Goal: Task Accomplishment & Management: Use online tool/utility

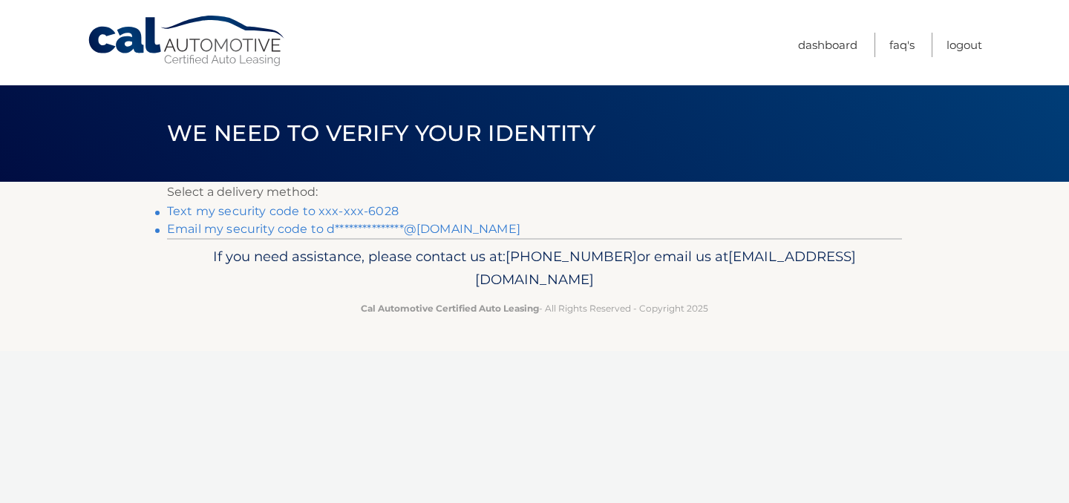
click at [356, 227] on link "**********" at bounding box center [343, 229] width 353 height 14
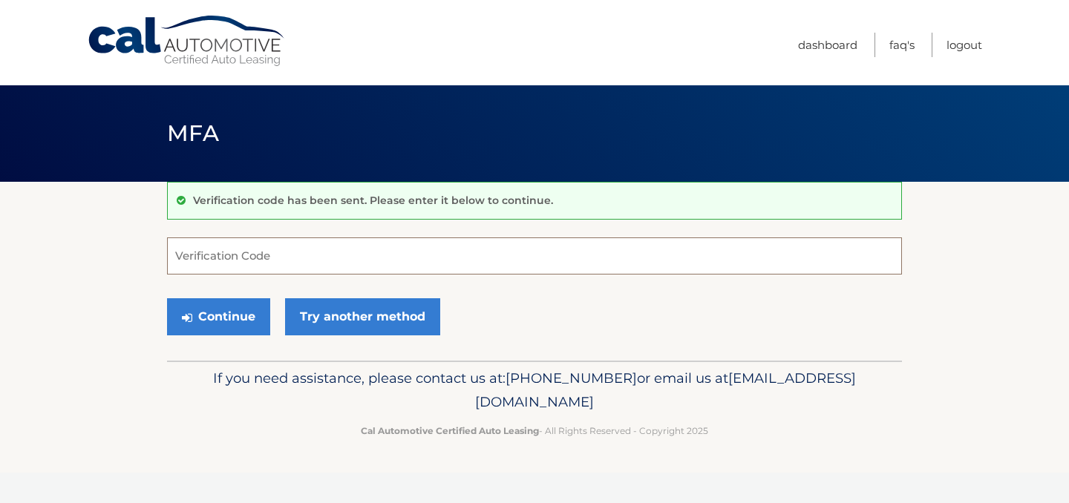
click at [252, 241] on input "Verification Code" at bounding box center [534, 256] width 735 height 37
type input "276704"
click at [212, 333] on button "Continue" at bounding box center [218, 317] width 103 height 37
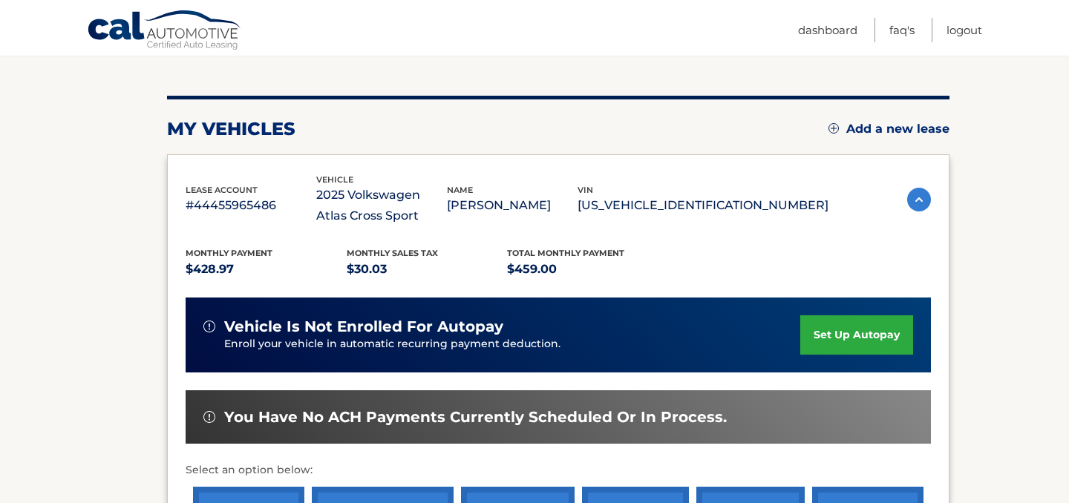
scroll to position [417, 0]
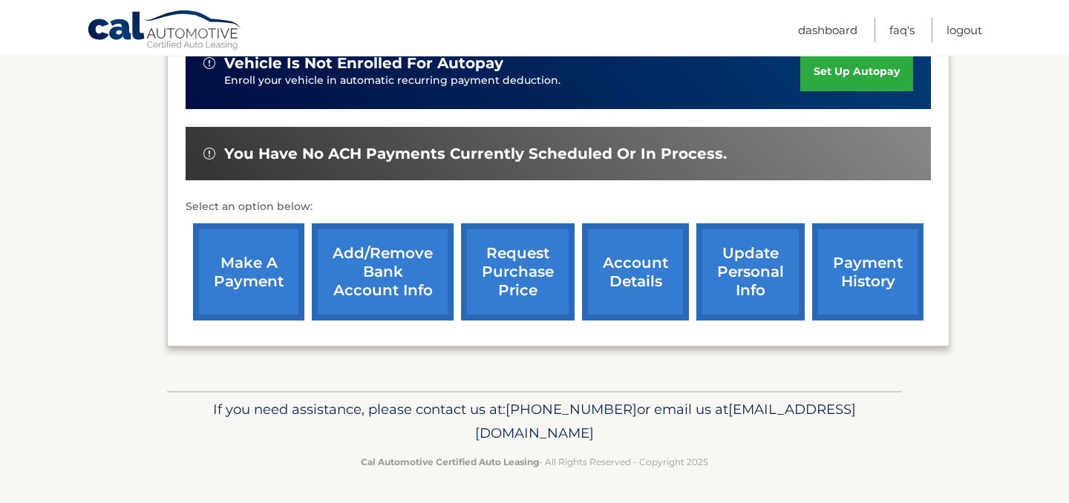
click at [258, 260] on link "make a payment" at bounding box center [248, 272] width 111 height 97
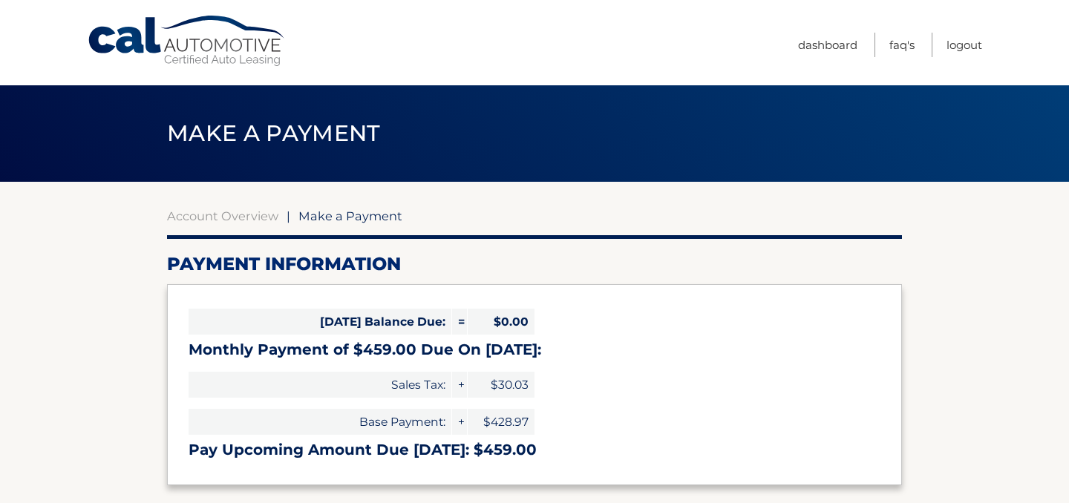
select select "MmQwYTNmMWUtZjc2Mi00NzMwLThiMjgtMDQ3NjNhYjkxM2M3"
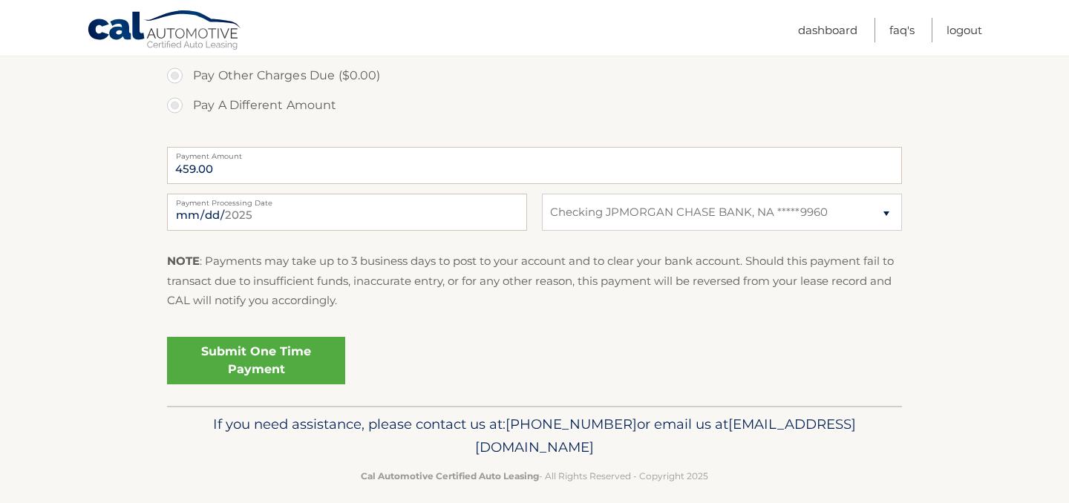
scroll to position [549, 0]
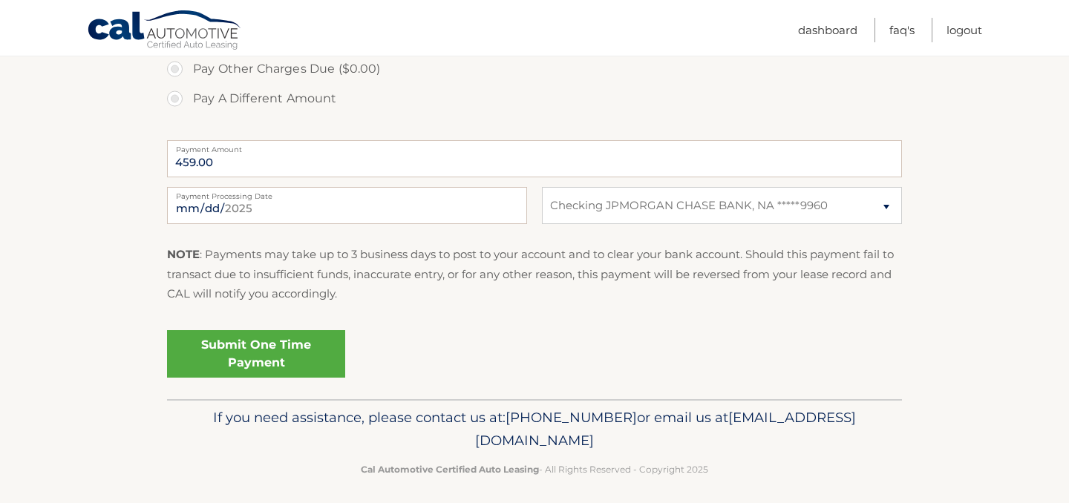
click at [300, 350] on link "Submit One Time Payment" at bounding box center [256, 354] width 178 height 48
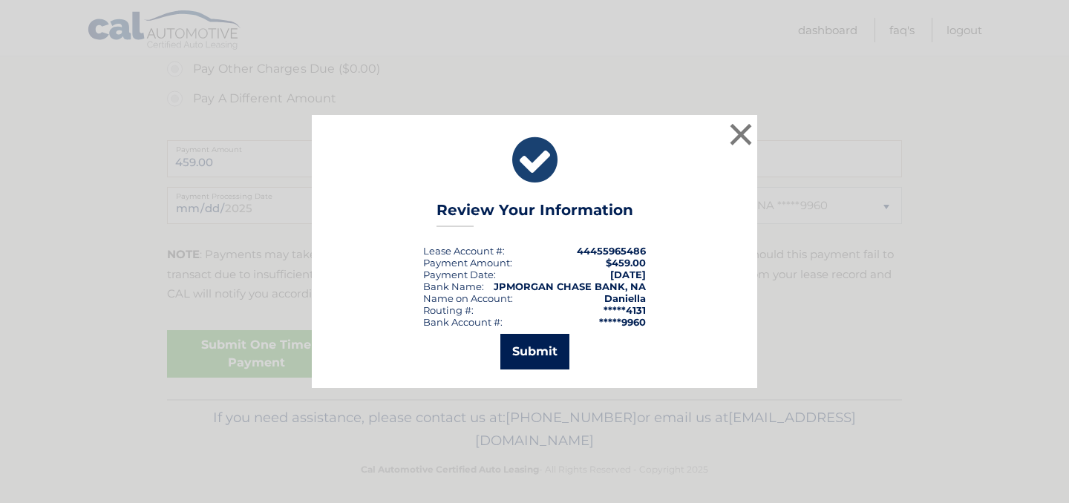
click at [543, 348] on button "Submit" at bounding box center [534, 352] width 69 height 36
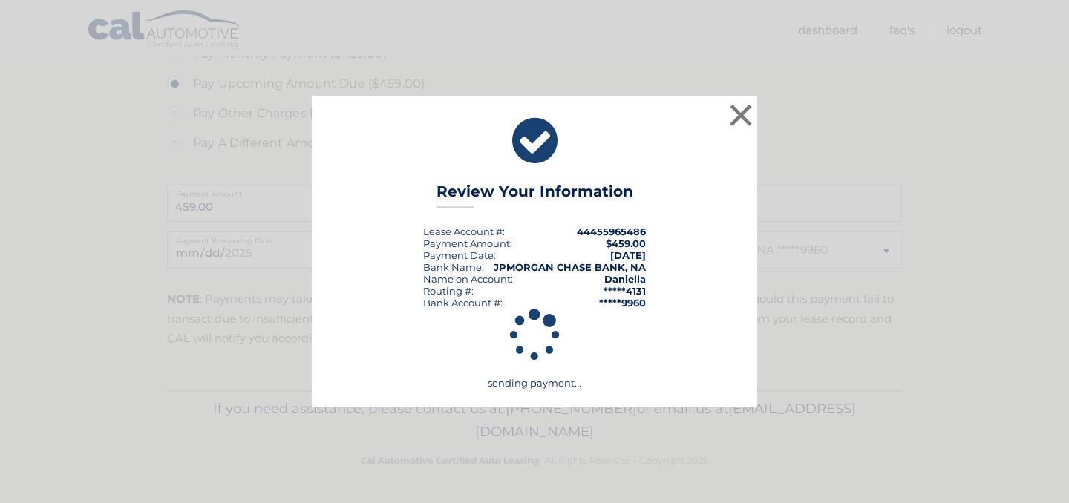
scroll to position [504, 0]
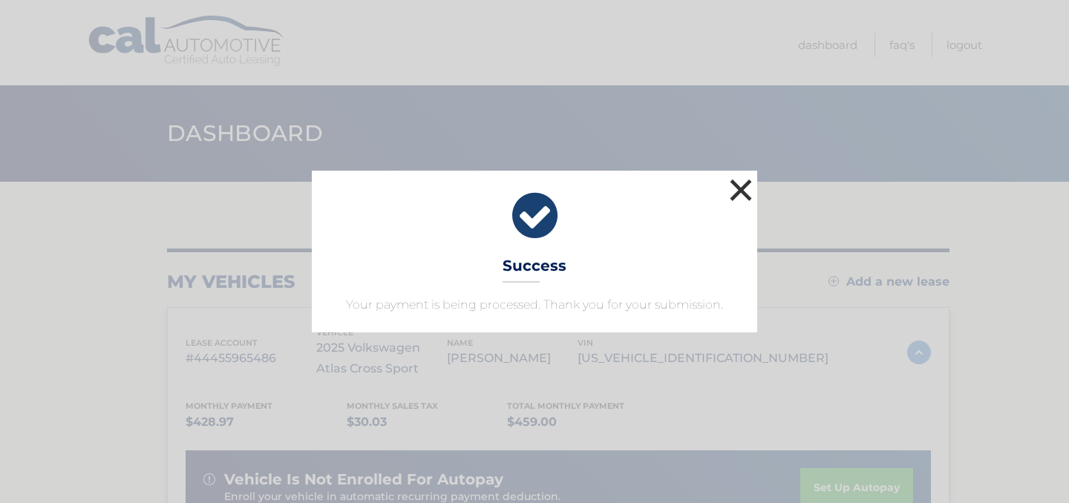
click at [746, 183] on button "×" at bounding box center [741, 190] width 30 height 30
